Goal: Task Accomplishment & Management: Complete application form

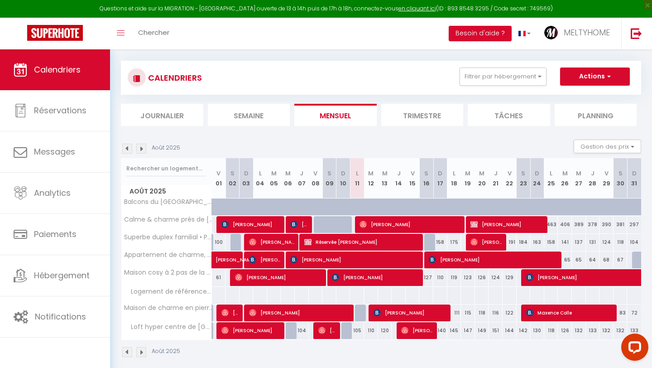
scroll to position [47, 0]
click at [581, 78] on button "Actions" at bounding box center [595, 76] width 70 height 18
click at [581, 54] on div "CALENDRIERS Filtrer par hébergement Tous Maison de charme en pierre, plage & to…" at bounding box center [381, 209] width 520 height 314
click at [603, 75] on button "Actions" at bounding box center [595, 76] width 70 height 18
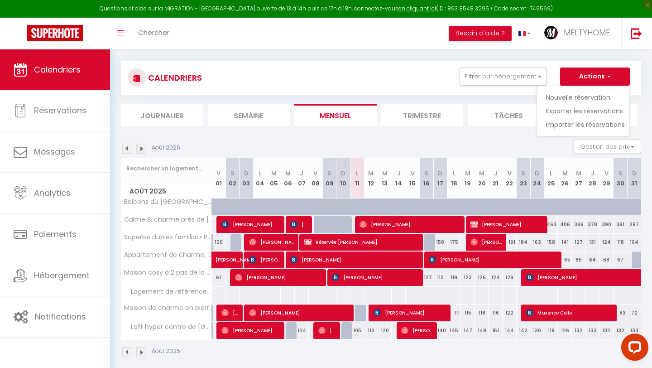
click at [569, 55] on div "CALENDRIERS Filtrer par hébergement Tous Maison de charme en pierre, plage & to…" at bounding box center [381, 209] width 520 height 314
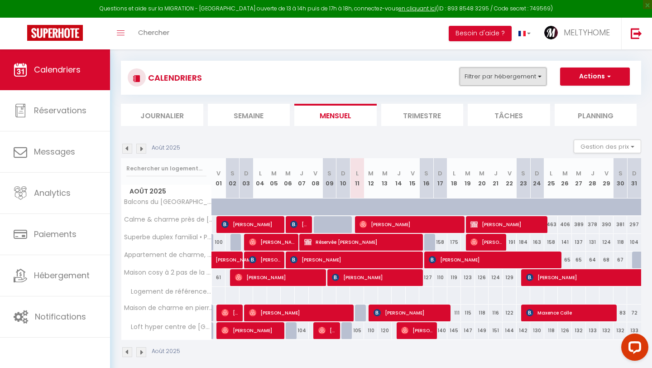
click at [514, 74] on button "Filtrer par hébergement" at bounding box center [503, 76] width 87 height 18
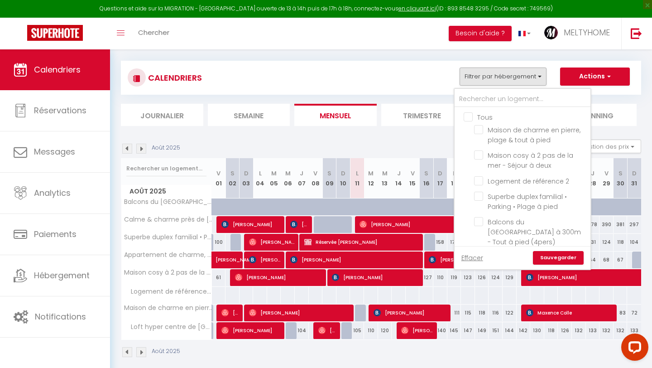
click at [549, 55] on div "CALENDRIERS Filtrer par hébergement Tous Maison de charme en pierre, plage & to…" at bounding box center [381, 209] width 520 height 314
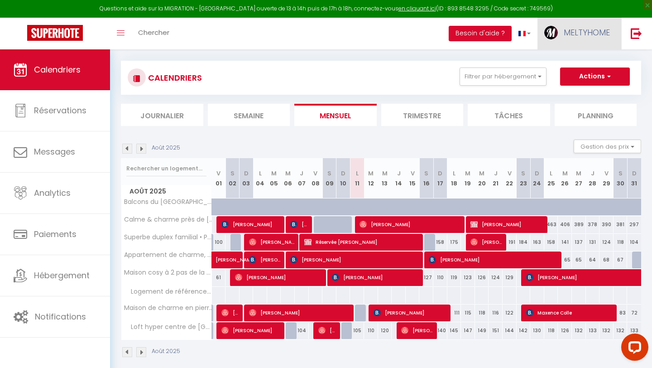
click at [606, 34] on span "MELTYHOME" at bounding box center [587, 32] width 46 height 11
click at [506, 55] on div "CALENDRIERS Filtrer par hébergement Tous Maison de charme en pierre, plage & to…" at bounding box center [381, 209] width 520 height 314
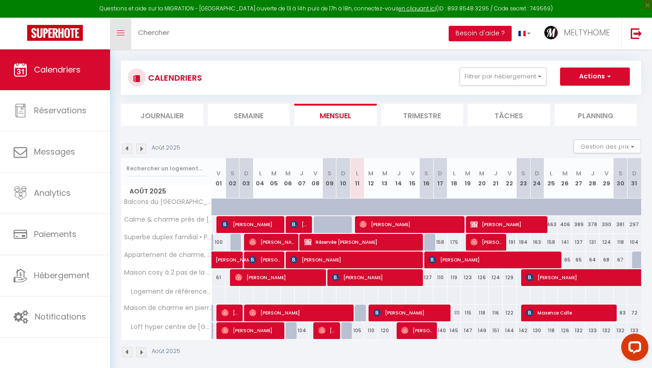
click at [130, 33] on link "Toggle menubar" at bounding box center [120, 34] width 21 height 32
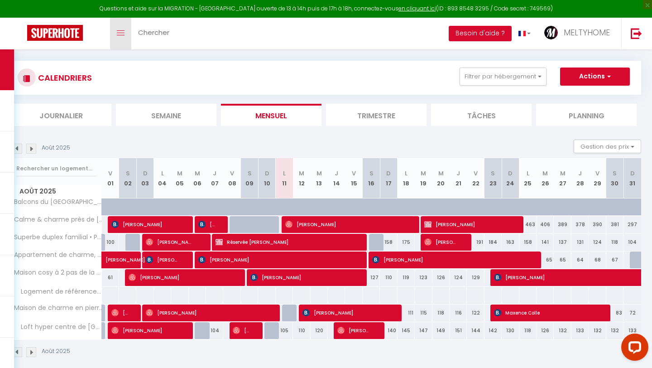
click at [129, 33] on link "Toggle menubar" at bounding box center [120, 34] width 21 height 32
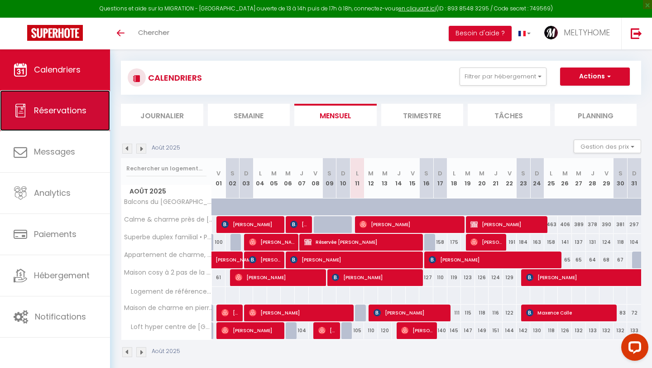
click at [66, 118] on link "Réservations" at bounding box center [55, 110] width 110 height 41
select select "not_cancelled"
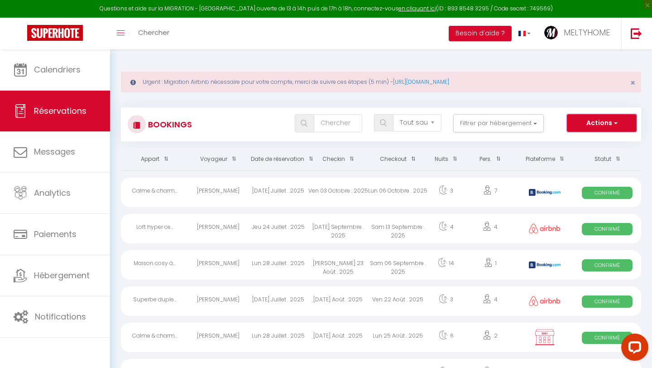
click at [584, 130] on button "Actions" at bounding box center [602, 123] width 70 height 18
click at [554, 116] on div "Tous les statuts Annulé Confirmé Non Confirmé Tout sauf annulé No Show Request …" at bounding box center [403, 123] width 476 height 18
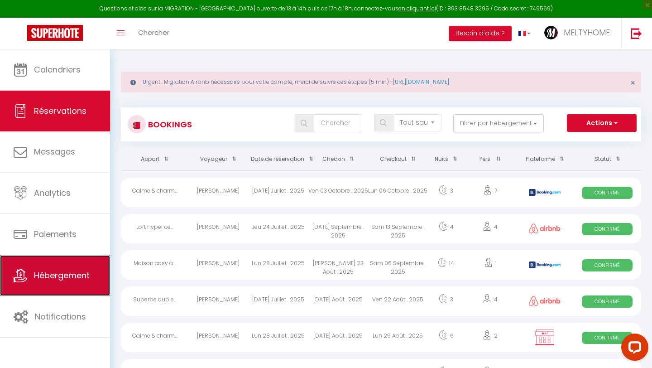
click at [56, 283] on link "Hébergement" at bounding box center [55, 275] width 110 height 41
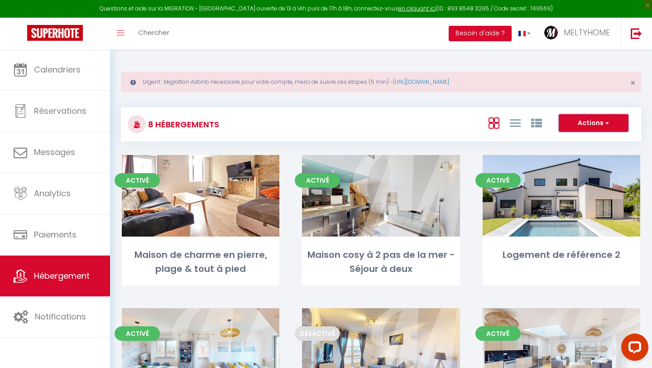
click at [612, 123] on button "Actions" at bounding box center [594, 123] width 70 height 18
click at [535, 105] on div "8 Hébergements Actions Créer un Hébergement Nouveau groupe Initialiser les appa…" at bounding box center [381, 120] width 520 height 43
click at [584, 123] on button "Actions" at bounding box center [594, 123] width 70 height 18
click at [567, 142] on li "Créer un Hébergement" at bounding box center [586, 142] width 83 height 10
select select "3"
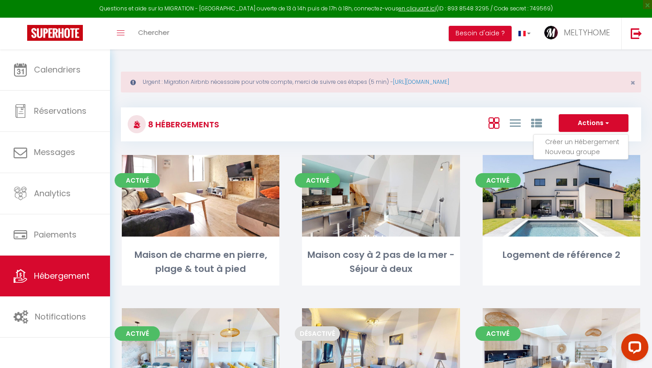
select select "2"
select select "1"
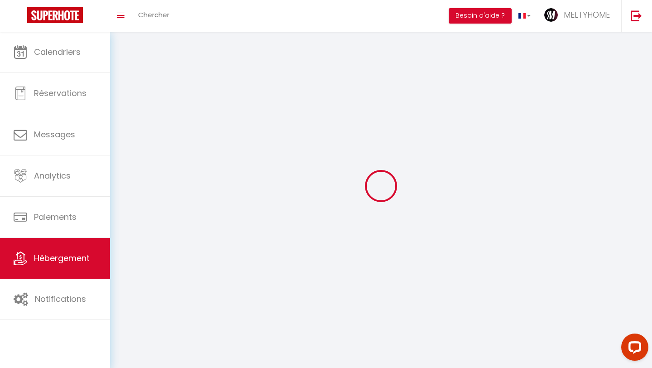
select select
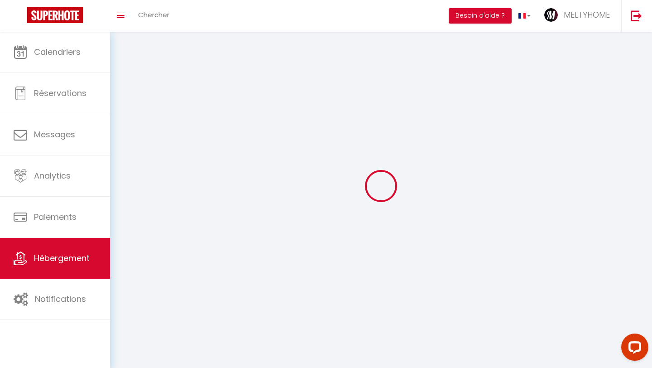
select select
checkbox input "false"
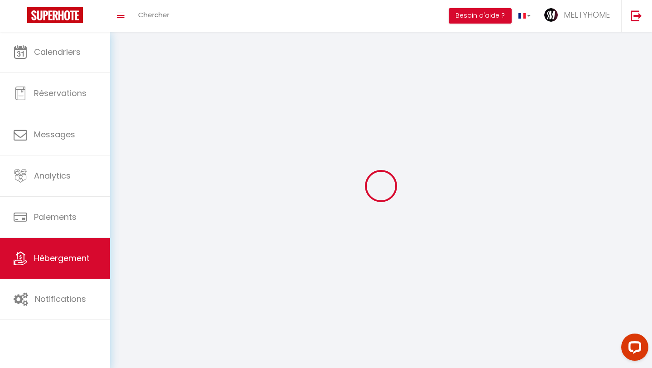
checkbox input "false"
select select
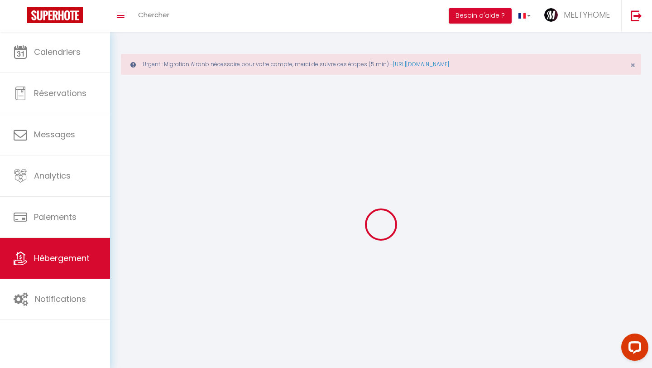
select select
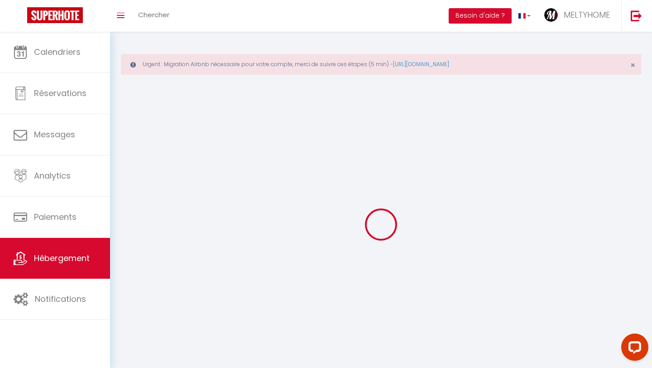
select select "1"
select select
checkbox input "false"
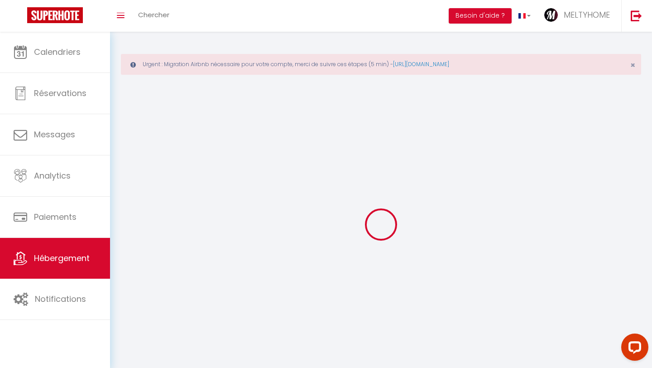
checkbox input "false"
select select "28"
select select
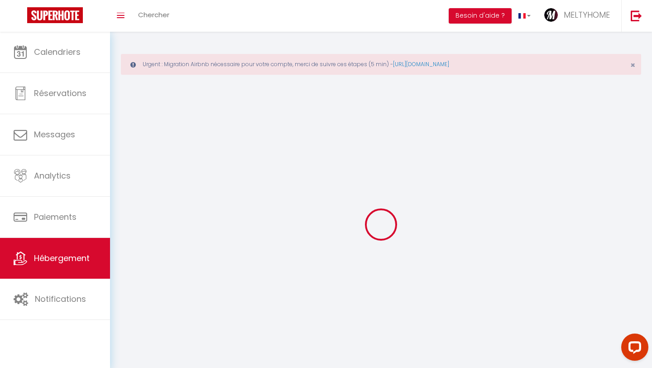
select select
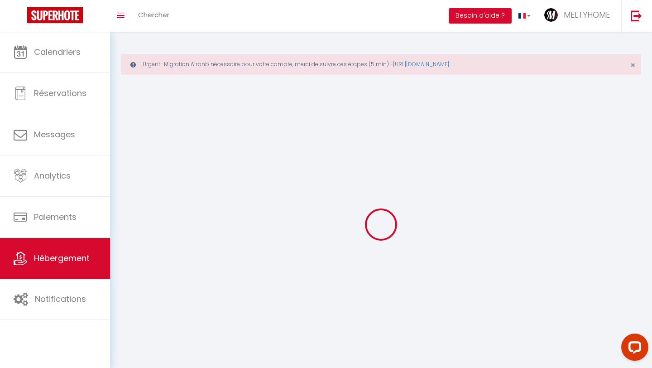
checkbox input "false"
select select
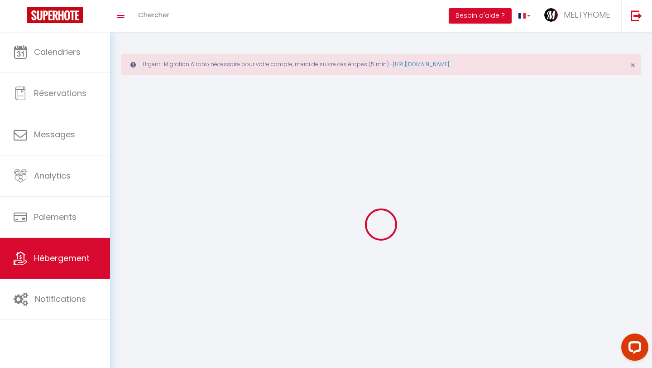
select select
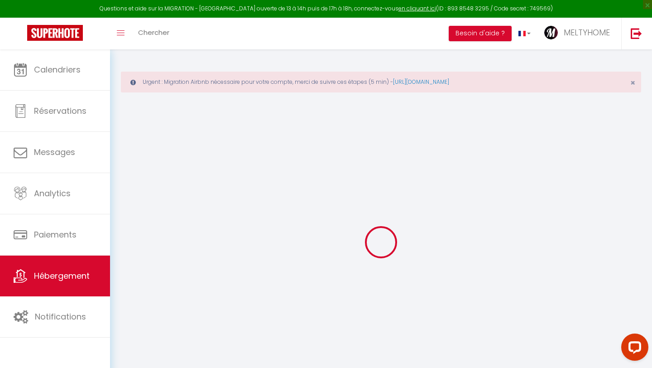
select select
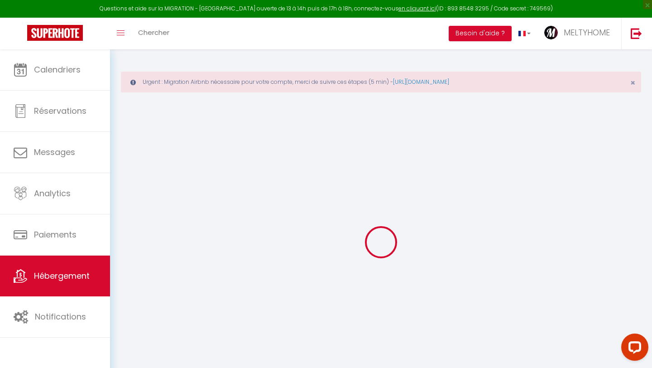
select select
checkbox input "false"
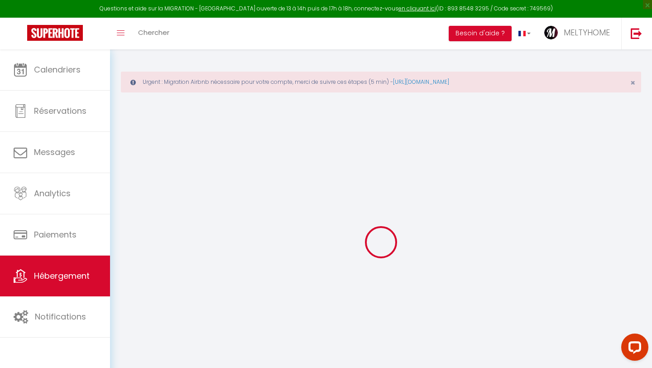
select select
checkbox input "false"
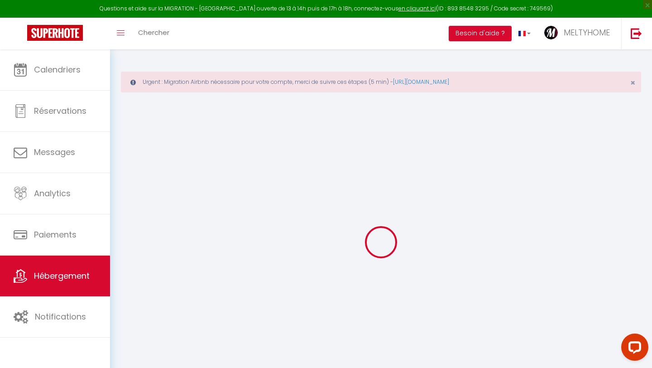
checkbox input "false"
select select
select select "15:00"
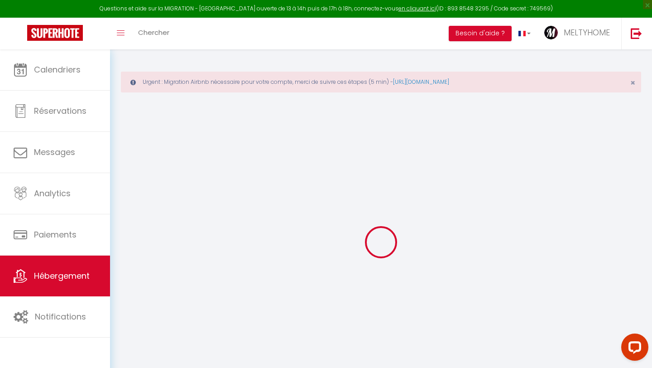
select select "23:45"
select select "11:00"
select select "30"
select select "120"
select select
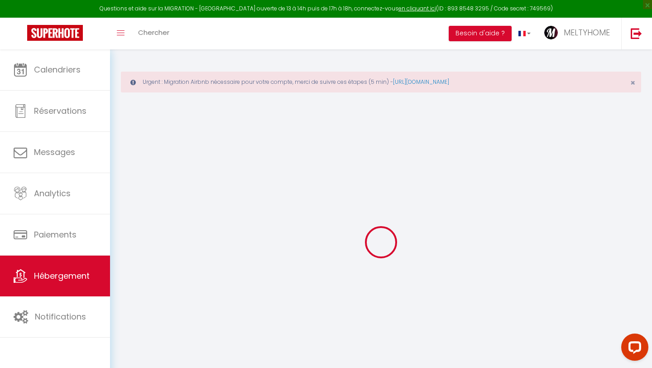
checkbox input "false"
select select
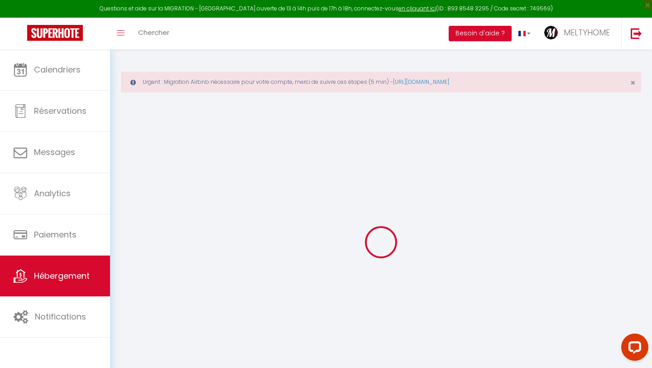
select select
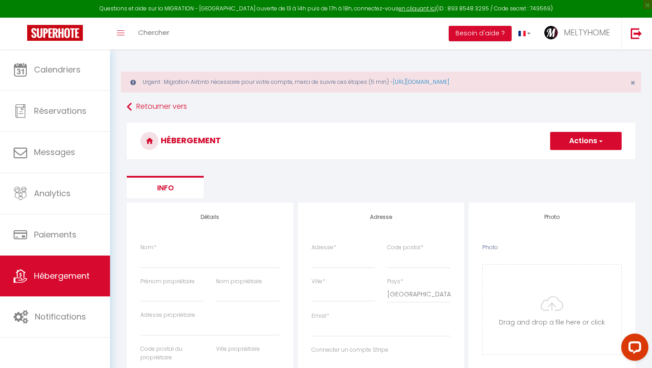
select select
checkbox input "false"
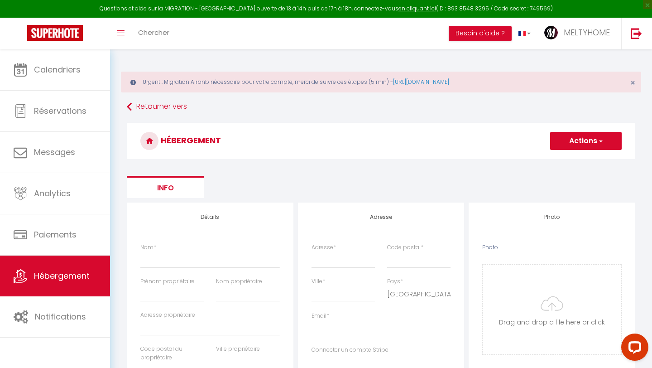
select select
click at [572, 135] on button "Actions" at bounding box center [586, 141] width 72 height 18
click at [483, 149] on h3 "HÉBERGEMENT" at bounding box center [381, 141] width 509 height 36
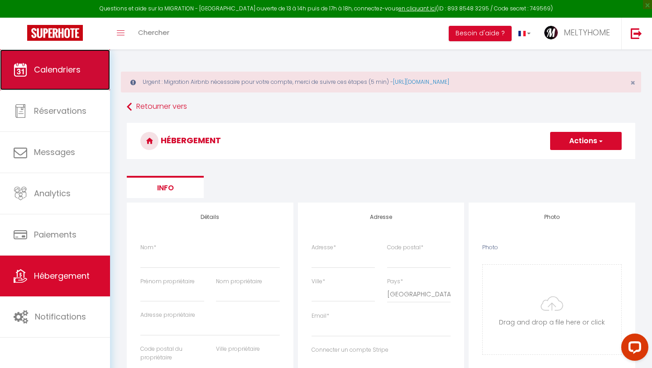
click at [67, 68] on span "Calendriers" at bounding box center [57, 69] width 47 height 11
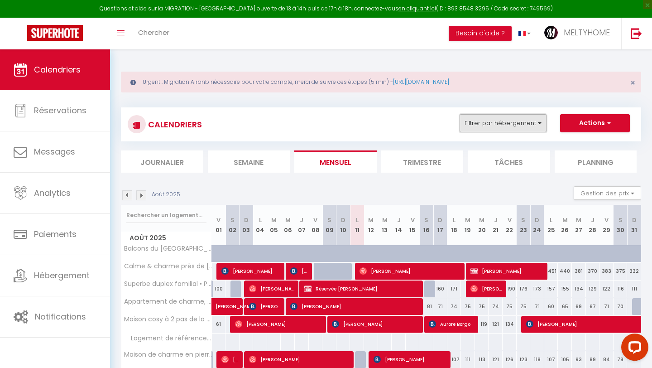
click at [508, 125] on button "Filtrer par hébergement" at bounding box center [503, 123] width 87 height 18
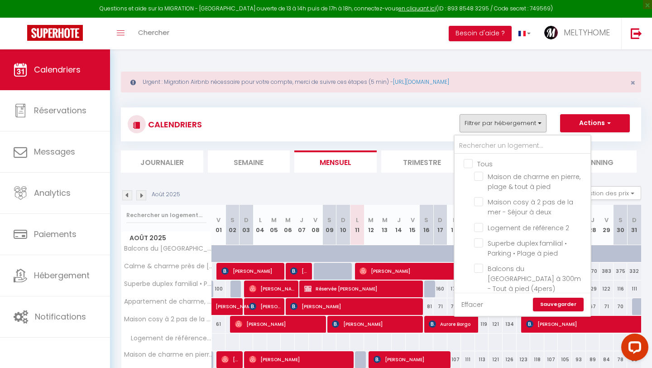
click at [466, 306] on link "Effacer" at bounding box center [472, 304] width 22 height 10
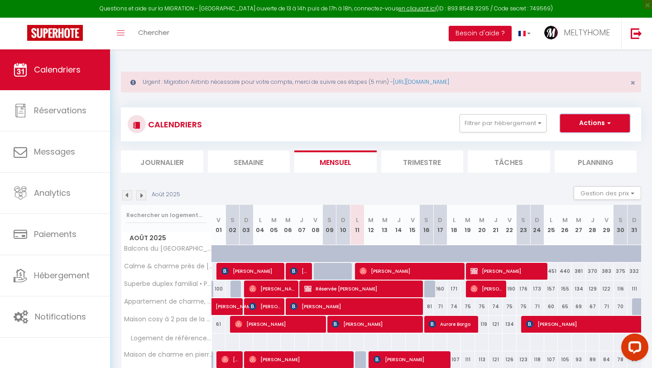
click at [584, 123] on button "Actions" at bounding box center [595, 123] width 70 height 18
click at [557, 95] on div "Urgent : Migration Airbnb nécessaire pour votre compte, merci de suivre ces éta…" at bounding box center [381, 236] width 542 height 375
click at [3, 340] on div "Calendriers Réservations Messages Analytics Paiements Hébergement Notifications" at bounding box center [55, 218] width 110 height 338
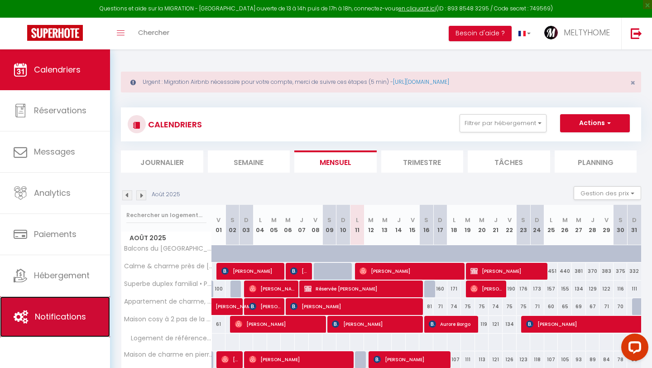
click at [48, 316] on span "Notifications" at bounding box center [60, 316] width 51 height 11
